Goal: Task Accomplishment & Management: Use online tool/utility

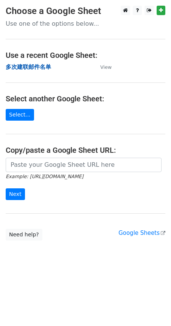
click at [25, 68] on strong "多次建联邮件名单" at bounding box center [28, 66] width 45 height 7
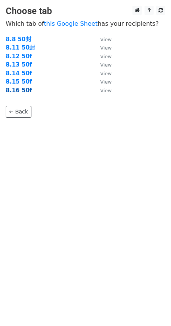
click at [12, 89] on strong "8.16 50f" at bounding box center [19, 90] width 26 height 7
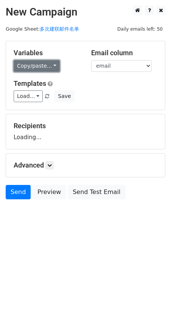
click at [46, 69] on link "Copy/paste..." at bounding box center [37, 66] width 46 height 12
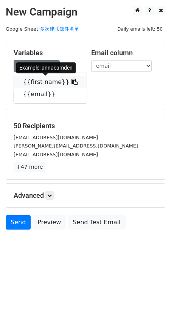
click at [45, 80] on link "{{first name}}" at bounding box center [50, 82] width 73 height 12
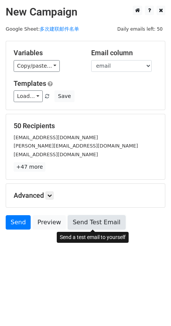
click at [101, 223] on link "Send Test Email" at bounding box center [96, 222] width 57 height 14
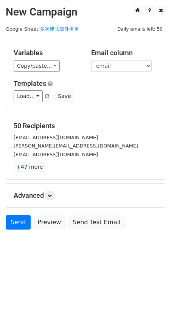
click at [40, 199] on h5 "Advanced" at bounding box center [86, 195] width 144 height 8
click at [45, 197] on h5 "Advanced" at bounding box center [86, 195] width 144 height 8
click at [47, 195] on link at bounding box center [49, 195] width 8 height 8
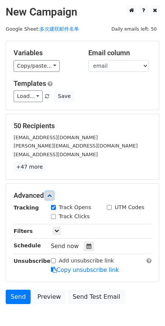
click at [50, 196] on icon at bounding box center [49, 195] width 5 height 5
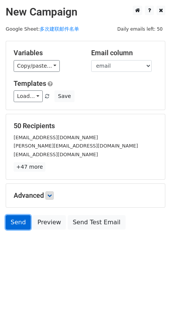
click at [25, 221] on link "Send" at bounding box center [18, 222] width 25 height 14
